Goal: Book appointment/travel/reservation

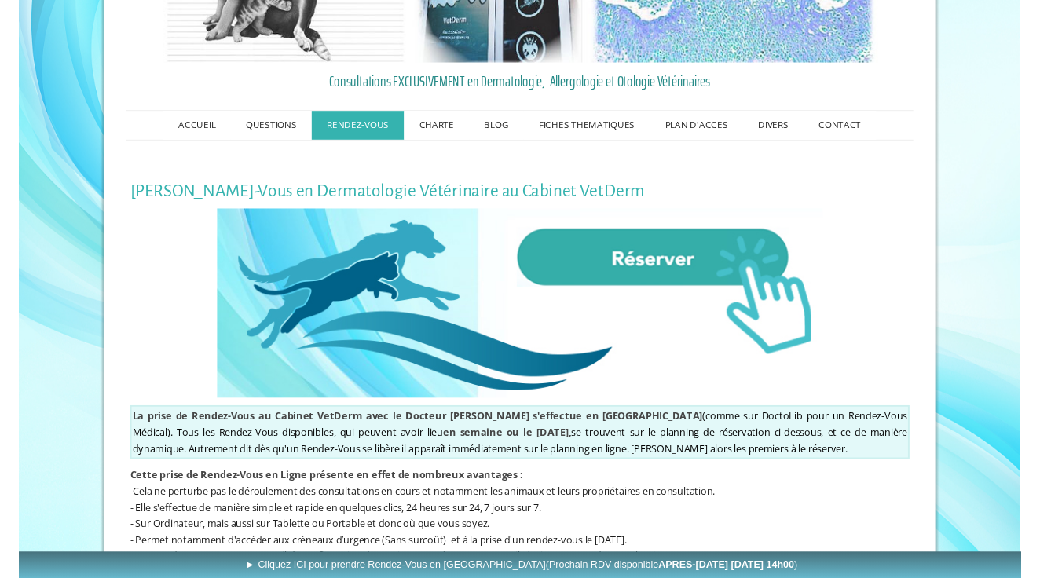
scroll to position [152, 0]
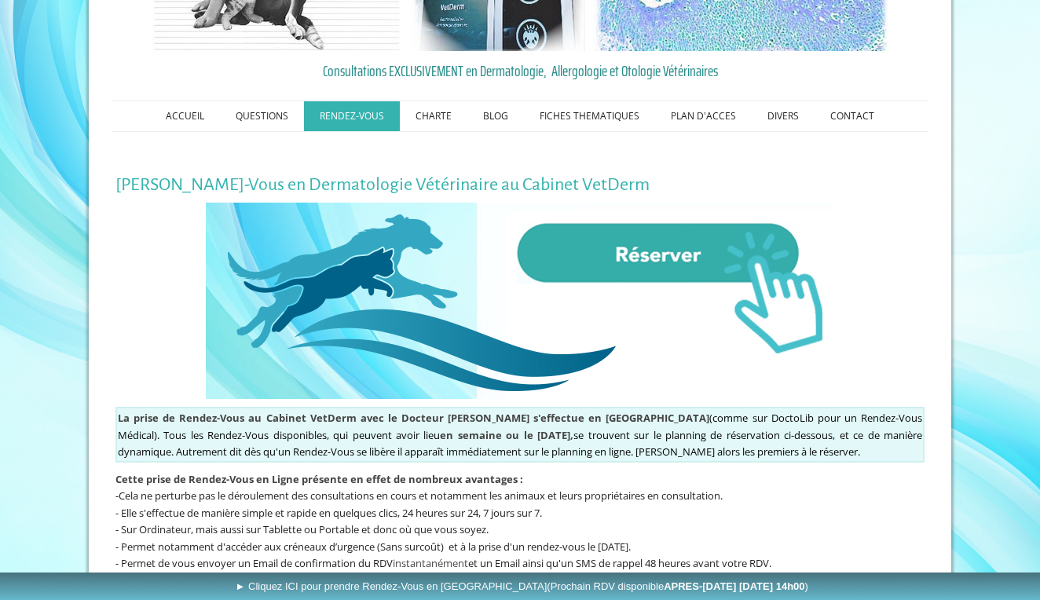
click at [640, 262] on img at bounding box center [520, 301] width 628 height 196
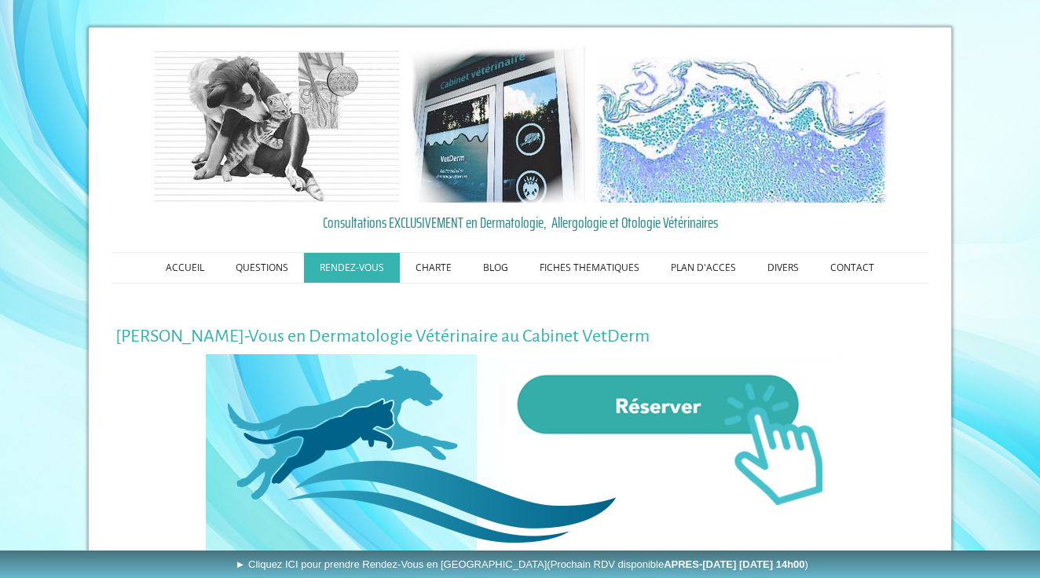
scroll to position [0, 0]
click at [693, 263] on link "PLAN D'ACCES" at bounding box center [703, 268] width 97 height 30
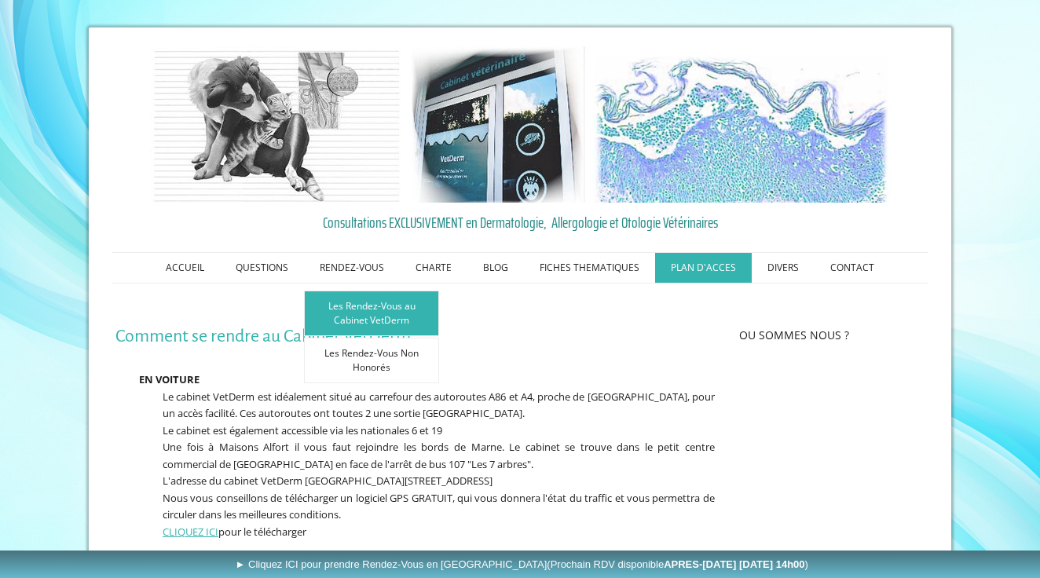
click at [376, 316] on link "Les Rendez-Vous au Cabinet VetDerm" at bounding box center [371, 314] width 135 height 46
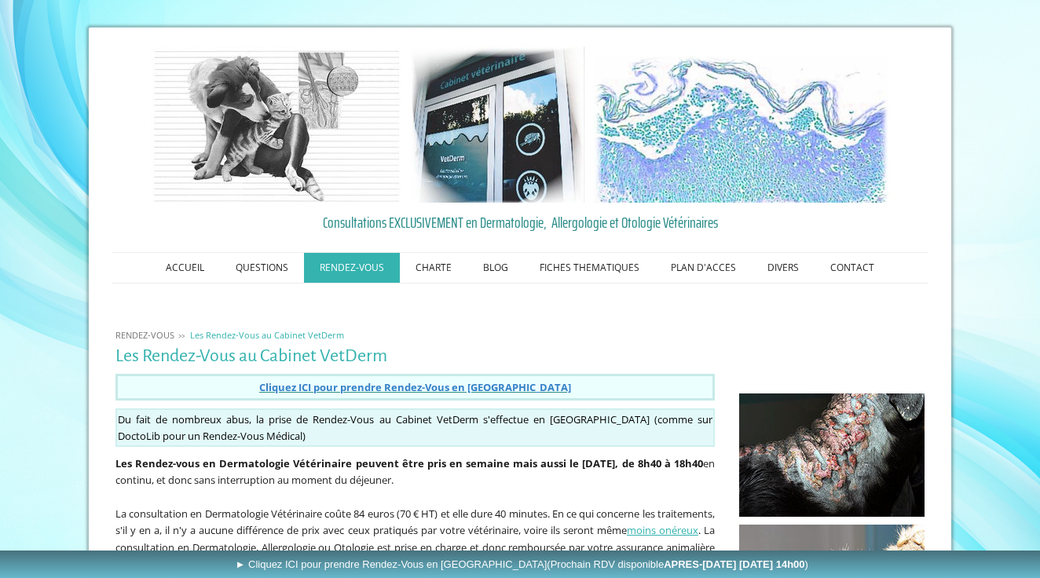
click at [390, 386] on span "Cliquez ICI pour prendre Rendez-Vous en [GEOGRAPHIC_DATA]" at bounding box center [415, 387] width 312 height 14
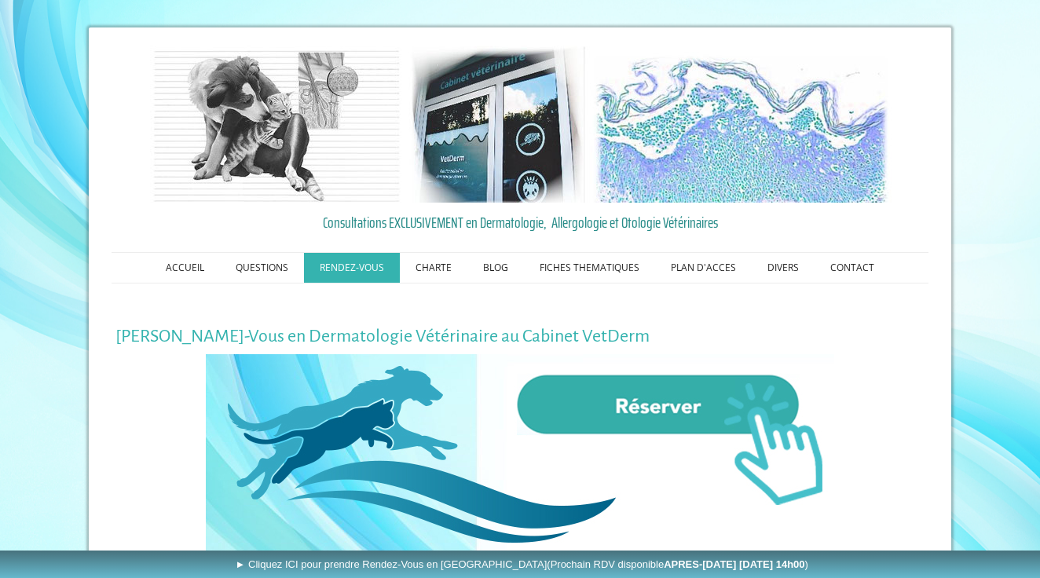
click at [624, 401] on img at bounding box center [520, 452] width 628 height 196
